Goal: Task Accomplishment & Management: Manage account settings

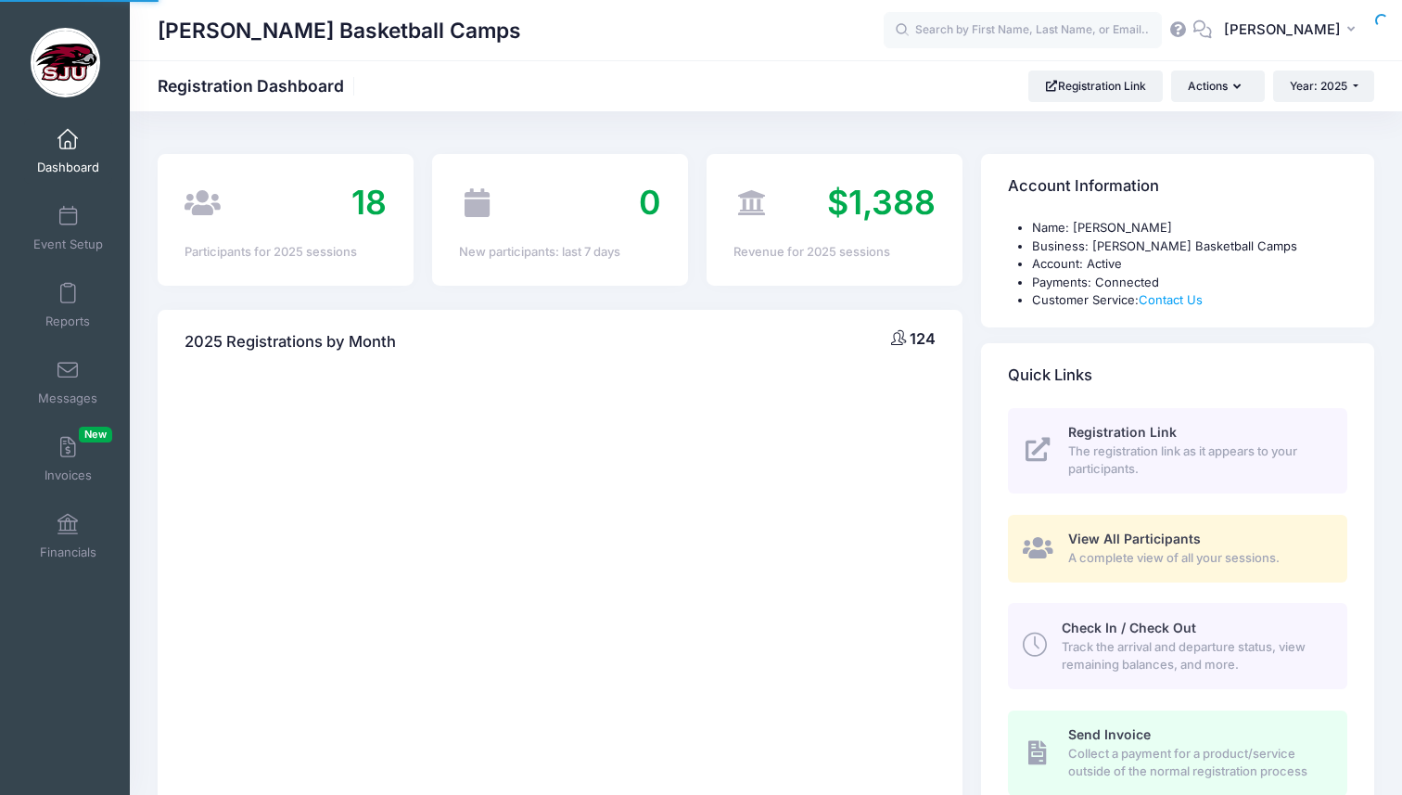
select select
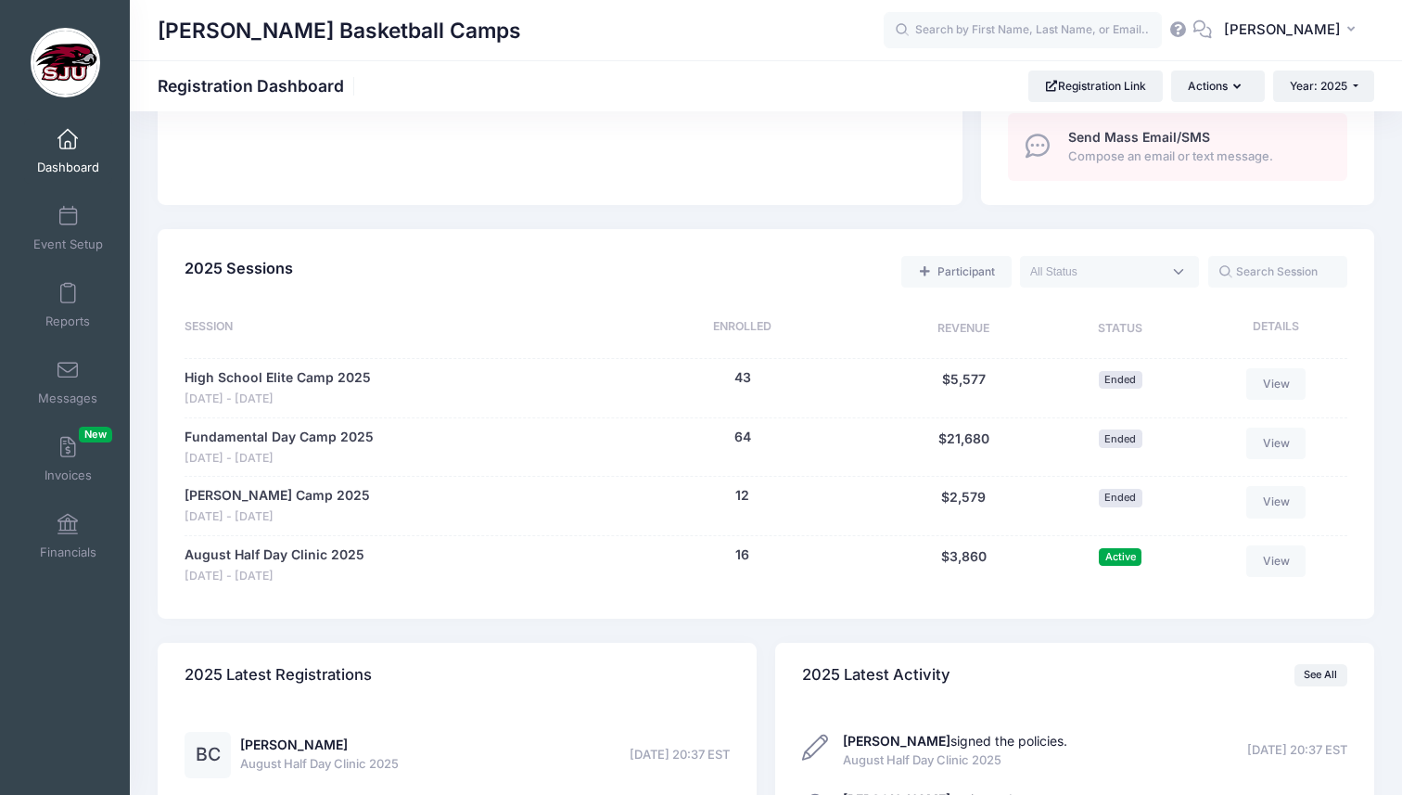
scroll to position [703, 0]
click at [299, 556] on link "August Half Day Clinic 2025" at bounding box center [275, 555] width 180 height 19
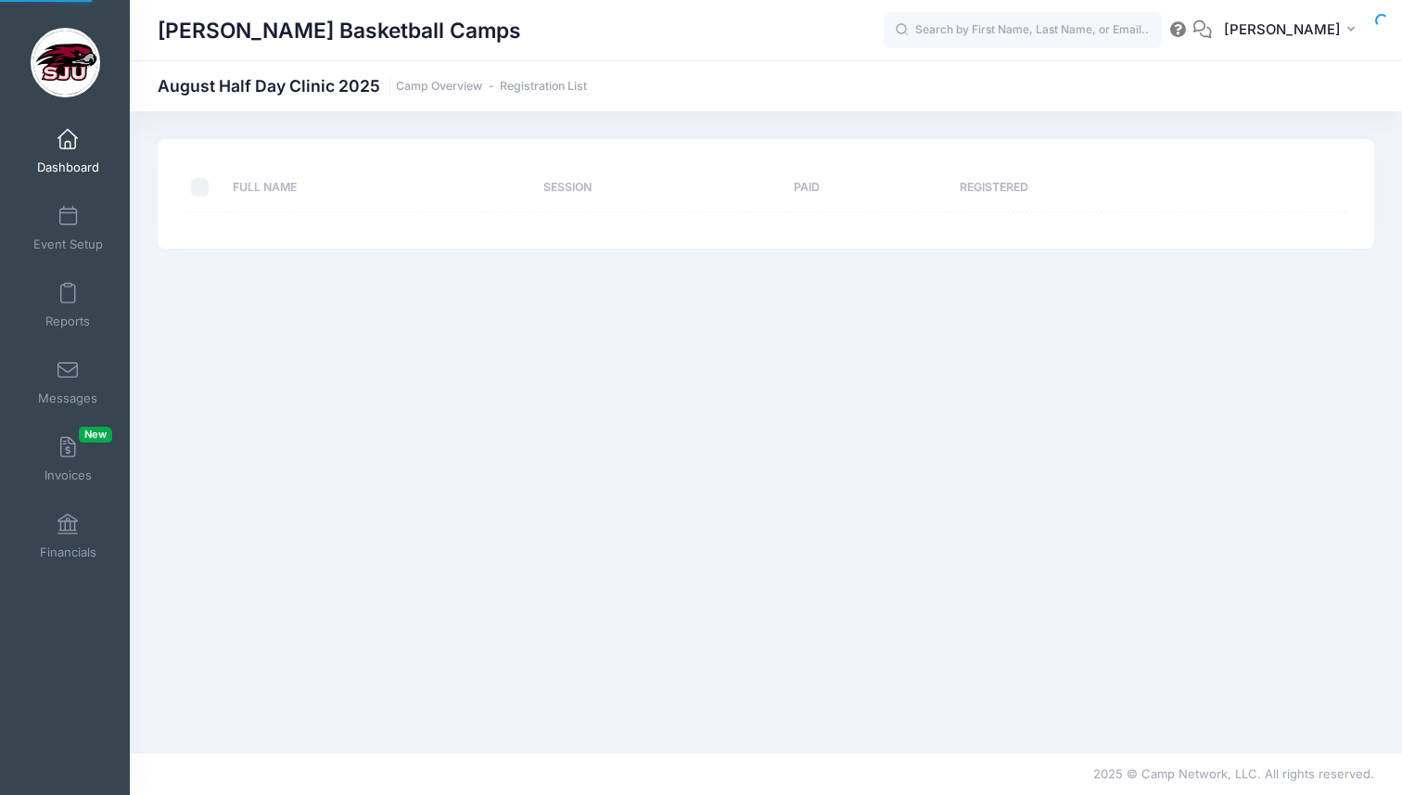
select select "10"
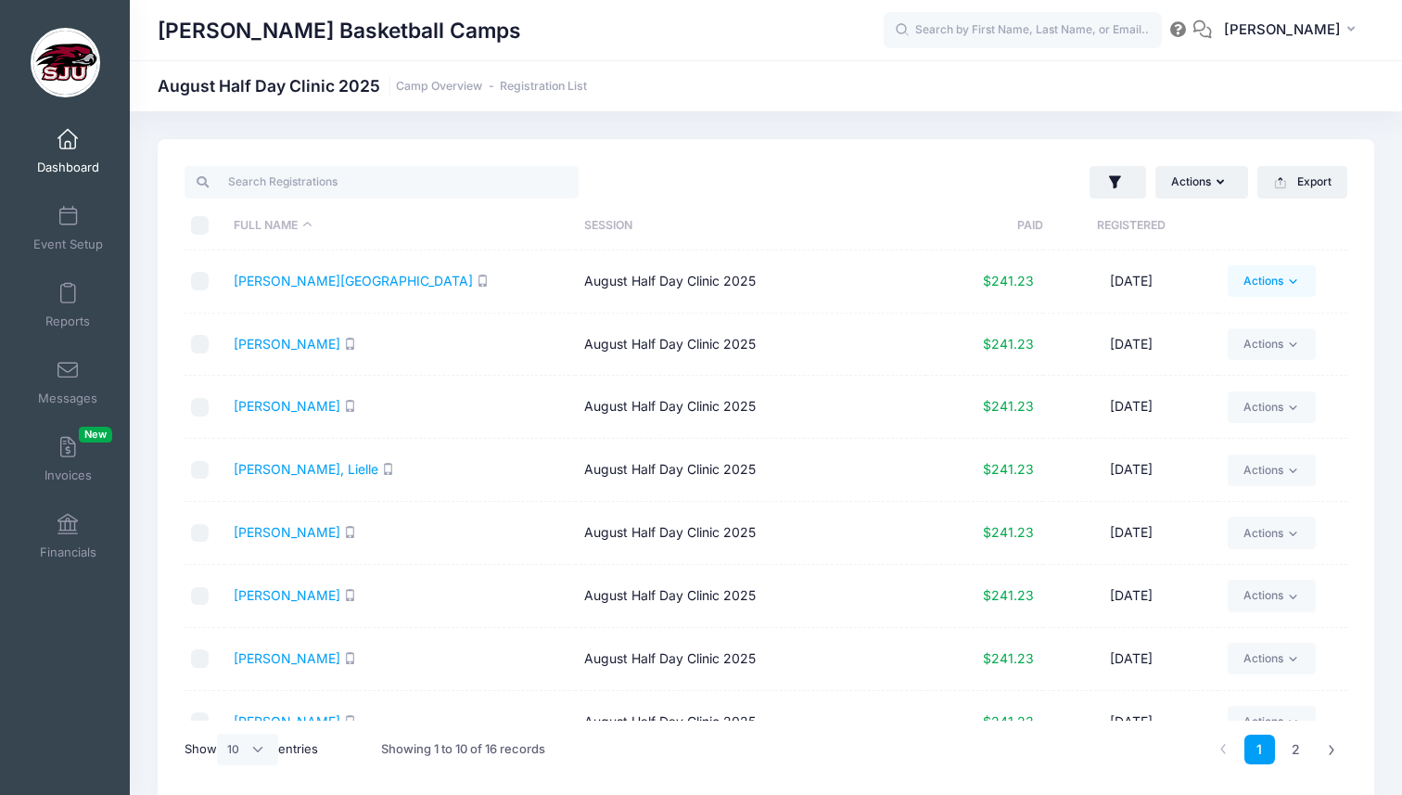
click at [1250, 276] on link "Actions" at bounding box center [1272, 281] width 88 height 32
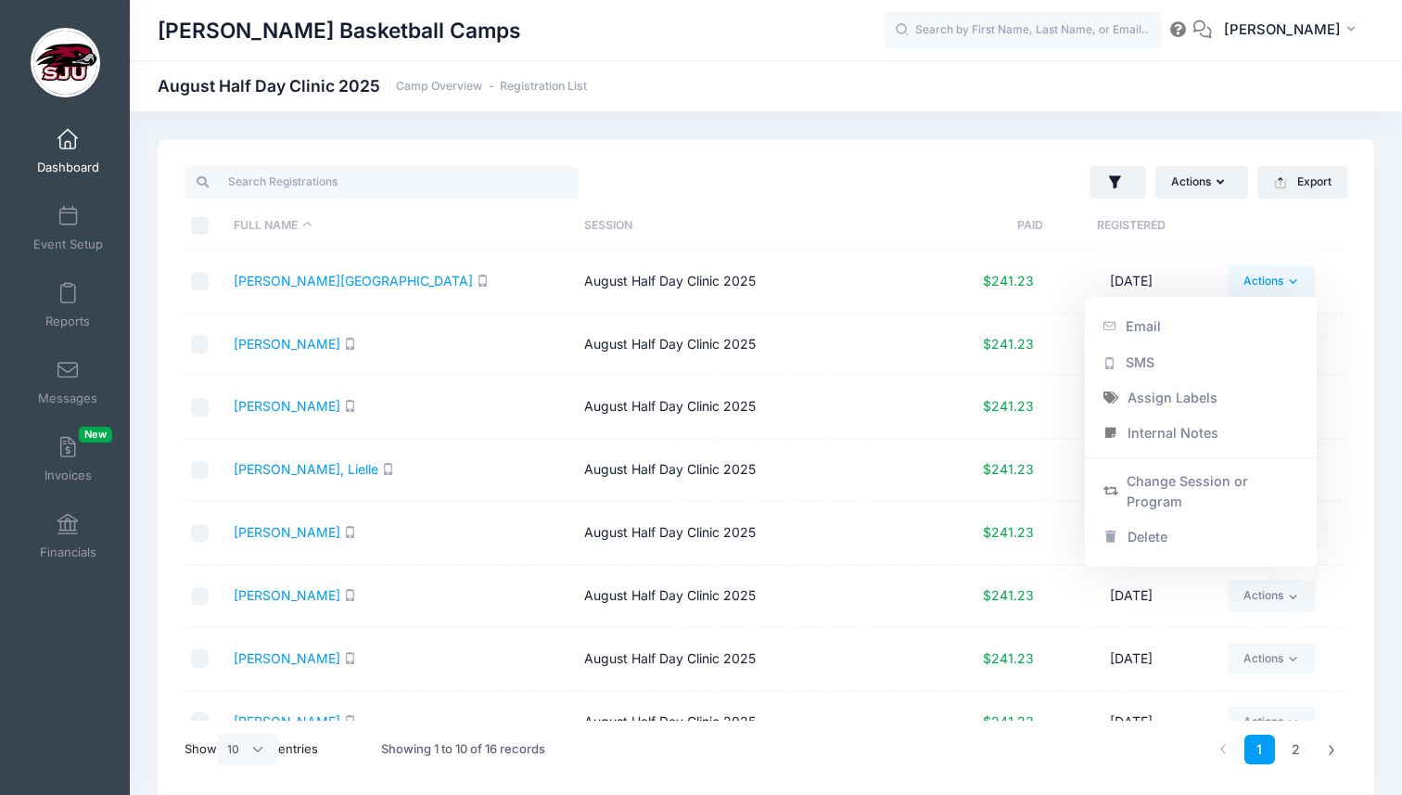
click at [757, 171] on div at bounding box center [471, 182] width 591 height 38
